Goal: Information Seeking & Learning: Understand process/instructions

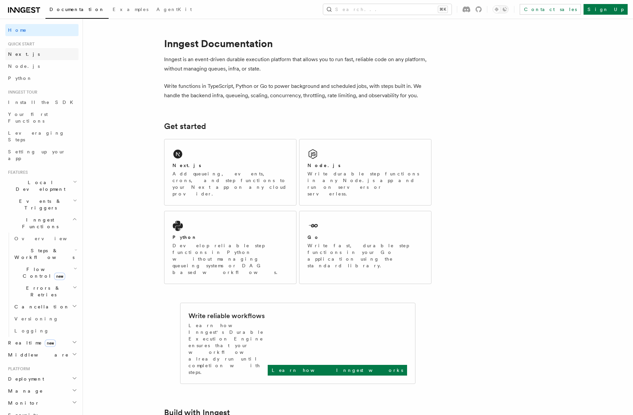
click at [36, 52] on link "Next.js" at bounding box center [41, 54] width 73 height 12
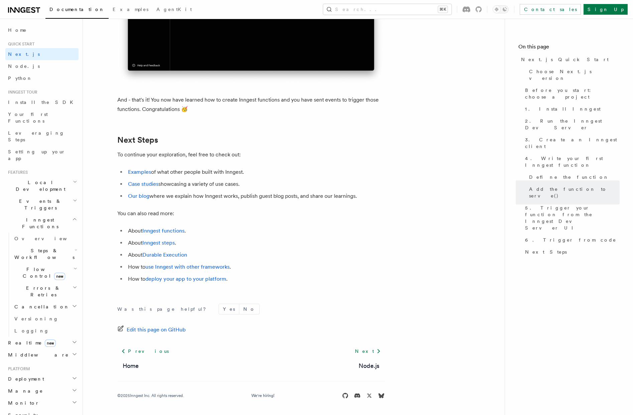
scroll to position [4089, 0]
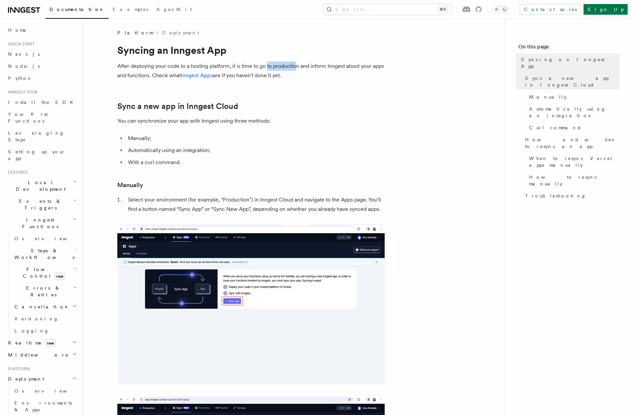
drag, startPoint x: 268, startPoint y: 68, endPoint x: 296, endPoint y: 65, distance: 28.6
click at [296, 65] on p "After deploying your code to a hosting platform, it is time to go to production…" at bounding box center [251, 71] width 268 height 19
drag, startPoint x: 160, startPoint y: 122, endPoint x: 237, endPoint y: 123, distance: 76.6
click at [237, 123] on p "You can synchronize your app with Inngest using three methods:" at bounding box center [251, 120] width 268 height 9
drag, startPoint x: 150, startPoint y: 150, endPoint x: 182, endPoint y: 153, distance: 31.5
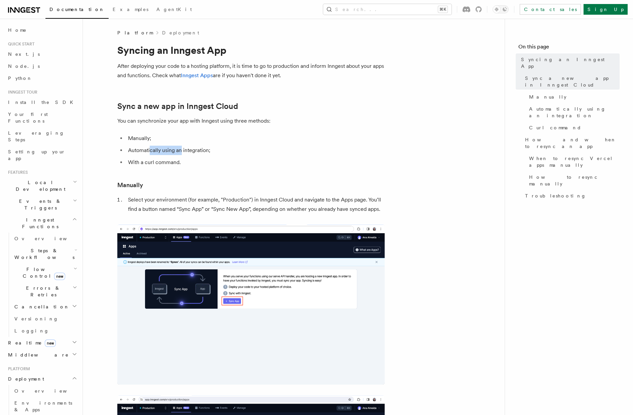
click at [182, 153] on li "Automatically using an integration;" at bounding box center [255, 150] width 259 height 9
drag, startPoint x: 147, startPoint y: 163, endPoint x: 167, endPoint y: 163, distance: 19.7
click at [167, 163] on li "With a curl command." at bounding box center [255, 162] width 259 height 9
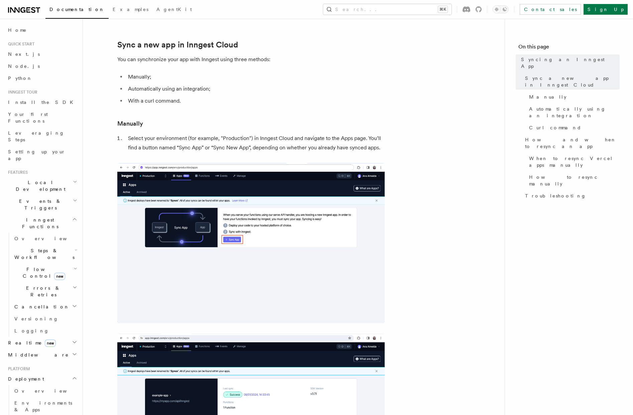
scroll to position [74, 0]
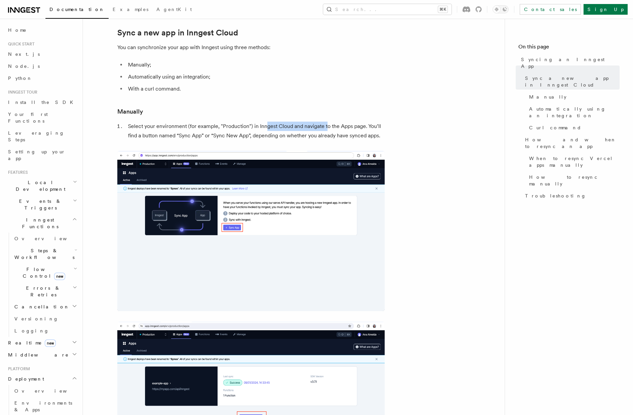
drag, startPoint x: 266, startPoint y: 126, endPoint x: 327, endPoint y: 126, distance: 60.9
click at [327, 126] on li "Select your environment (for example, "Production") in Inngest Cloud and naviga…" at bounding box center [255, 131] width 259 height 19
drag, startPoint x: 162, startPoint y: 136, endPoint x: 248, endPoint y: 135, distance: 86.3
click at [247, 135] on li "Select your environment (for example, "Production") in Inngest Cloud and naviga…" at bounding box center [255, 131] width 259 height 19
click at [279, 136] on li "Select your environment (for example, "Production") in Inngest Cloud and naviga…" at bounding box center [255, 131] width 259 height 19
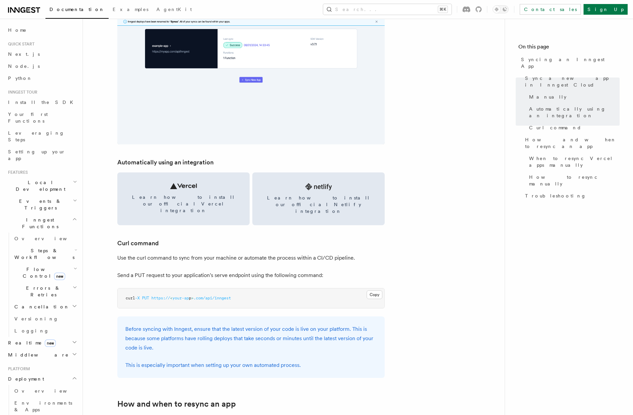
scroll to position [748, 0]
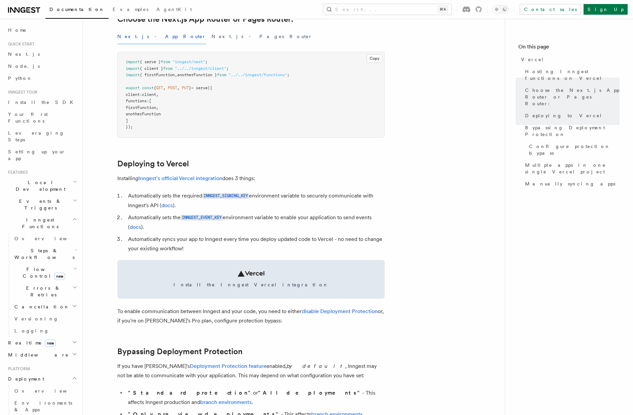
scroll to position [168, 0]
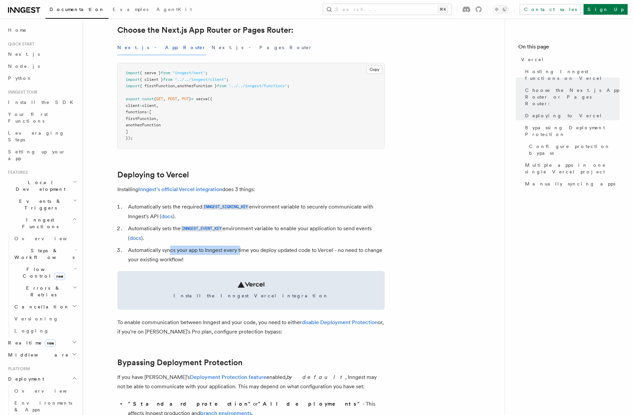
drag, startPoint x: 170, startPoint y: 250, endPoint x: 240, endPoint y: 247, distance: 70.3
click at [240, 247] on li "Automatically syncs your app to Inngest every time you deploy updated code to V…" at bounding box center [255, 255] width 259 height 19
click at [211, 256] on li "Automatically syncs your app to Inngest every time you deploy updated code to V…" at bounding box center [255, 255] width 259 height 19
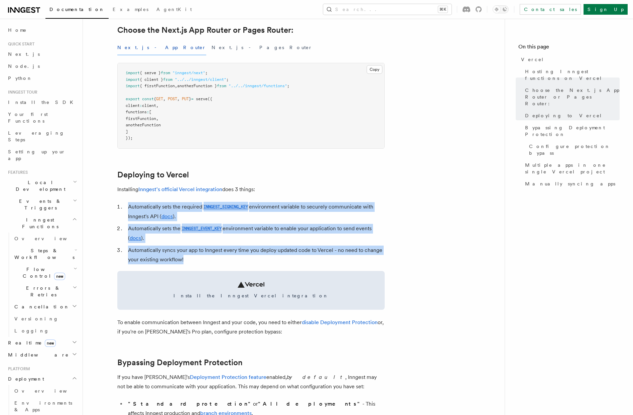
drag, startPoint x: 189, startPoint y: 259, endPoint x: 116, endPoint y: 199, distance: 93.8
